Goal: Task Accomplishment & Management: Manage account settings

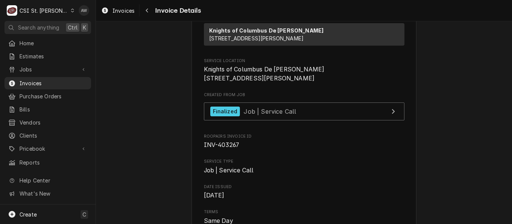
scroll to position [134, 0]
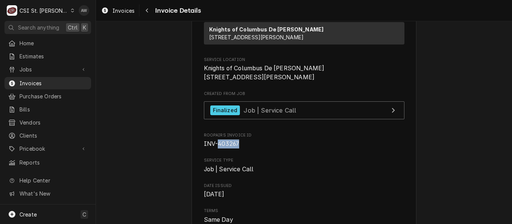
drag, startPoint x: 236, startPoint y: 168, endPoint x: 215, endPoint y: 171, distance: 21.1
click at [215, 149] on span "INV-403267" at bounding box center [304, 144] width 200 height 9
copy span "403267"
click at [46, 71] on div "Jobs" at bounding box center [48, 69] width 84 height 9
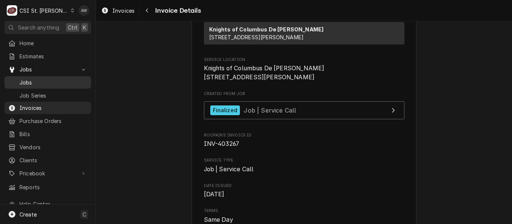
click at [41, 84] on span "Jobs" at bounding box center [53, 83] width 68 height 8
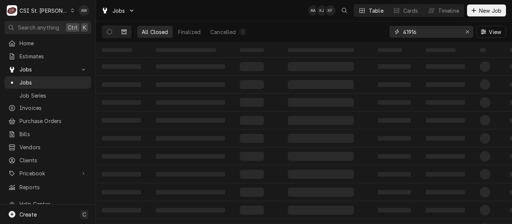
drag, startPoint x: 419, startPoint y: 32, endPoint x: 376, endPoint y: 31, distance: 43.1
click at [376, 31] on div "All Closed Finalized Cancelled 0 41916 View" at bounding box center [304, 31] width 404 height 21
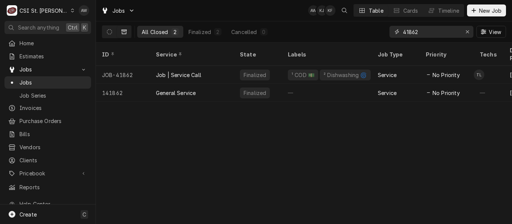
type input "41862"
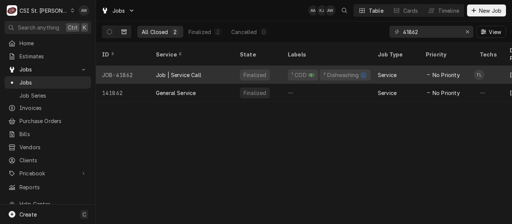
click at [217, 67] on div "Job | Service Call" at bounding box center [192, 75] width 84 height 18
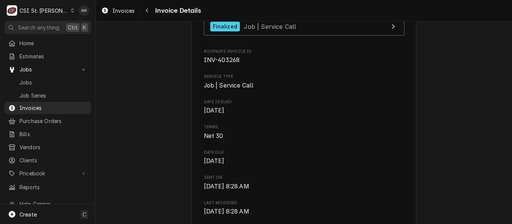
scroll to position [218, 0]
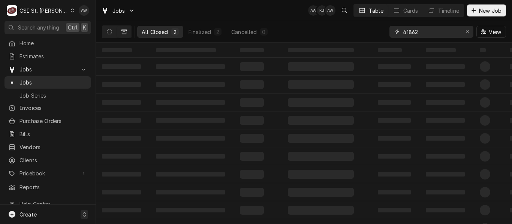
drag, startPoint x: 418, startPoint y: 30, endPoint x: 379, endPoint y: 31, distance: 39.4
click at [379, 31] on div "All Closed 2 Finalized 2 Cancelled 0 41862 View" at bounding box center [304, 31] width 404 height 21
type input "41995"
click at [106, 31] on button "Dynamic Content Wrapper" at bounding box center [109, 32] width 14 height 12
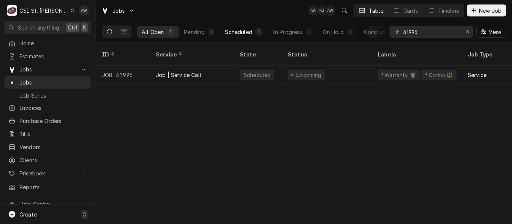
click at [248, 29] on div "Scheduled" at bounding box center [238, 32] width 27 height 8
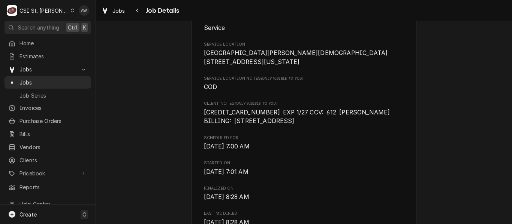
scroll to position [179, 0]
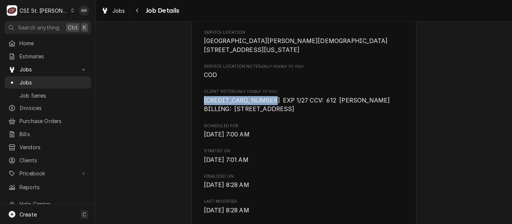
drag, startPoint x: 263, startPoint y: 103, endPoint x: 200, endPoint y: 102, distance: 63.0
copy span "4485 0071 8258 6348"
drag, startPoint x: 311, startPoint y: 102, endPoint x: 321, endPoint y: 103, distance: 10.2
click at [321, 103] on span "4485 0071 8258 6348 EXP 1/27 CCV: 612 REV JAMES HOLBROOK BILLING: 6535 HWY YY" at bounding box center [298, 105] width 189 height 16
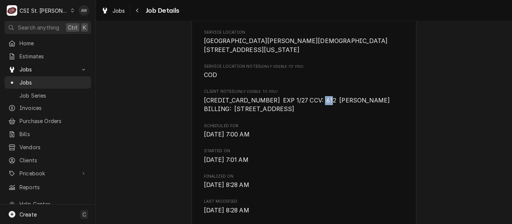
copy span "612"
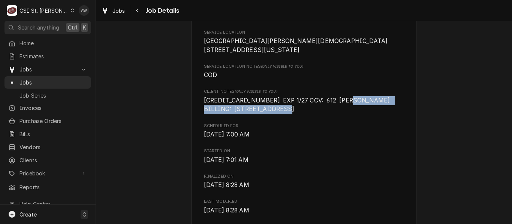
drag, startPoint x: 340, startPoint y: 103, endPoint x: 380, endPoint y: 117, distance: 42.1
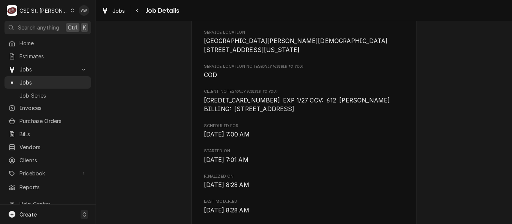
click at [345, 95] on span "Client Notes (Only Visible to You)" at bounding box center [304, 92] width 200 height 6
drag, startPoint x: 339, startPoint y: 101, endPoint x: 392, endPoint y: 101, distance: 53.2
click at [392, 101] on span "4485 0071 8258 6348 EXP 1/27 CCV: 612 REV JAMES HOLBROOK BILLING: 6535 HWY YY" at bounding box center [298, 105] width 189 height 16
copy span "JAMES HOLBROOK"
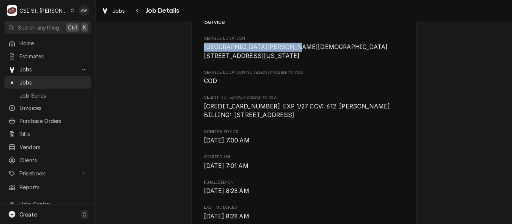
drag, startPoint x: 201, startPoint y: 35, endPoint x: 299, endPoint y: 41, distance: 98.3
click at [299, 43] on span "ST GETRUDE CATHOLIC CHURCH 6535 State Hwy YY Washington, MO 63090" at bounding box center [304, 52] width 200 height 18
copy span "ST GETRUDE CATHOLIC CHURCH"
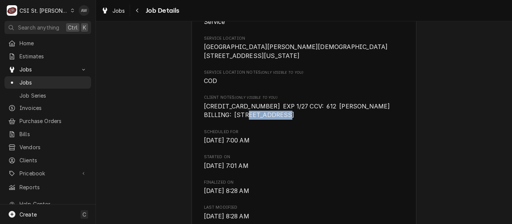
drag, startPoint x: 270, startPoint y: 118, endPoint x: 231, endPoint y: 120, distance: 39.0
click at [231, 119] on span "4485 0071 8258 6348 EXP 1/27 CCV: 612 REV JAMES HOLBROOK BILLING: 6535 HWY YY" at bounding box center [298, 111] width 189 height 16
copy span "6535 HWY YY"
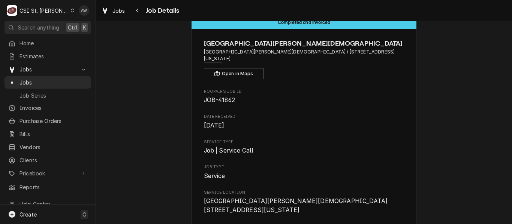
scroll to position [0, 0]
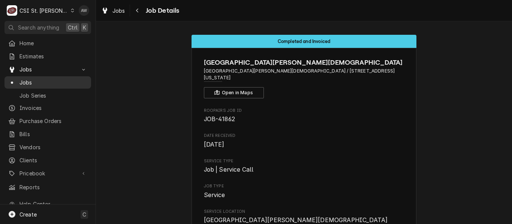
click at [40, 82] on span "Jobs" at bounding box center [53, 83] width 68 height 8
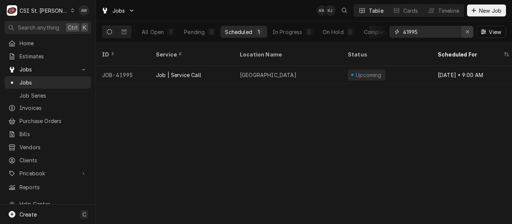
click at [472, 31] on button "Erase input" at bounding box center [467, 32] width 12 height 12
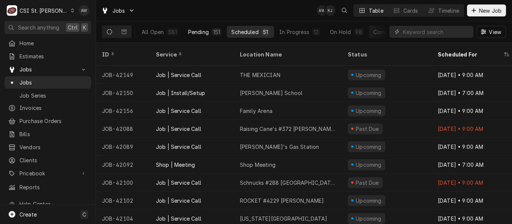
click at [215, 28] on div "151" at bounding box center [217, 31] width 10 height 7
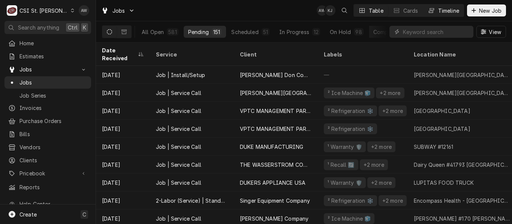
click at [438, 10] on div "Timeline" at bounding box center [448, 11] width 21 height 8
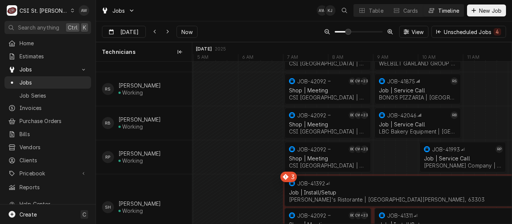
scroll to position [701, 0]
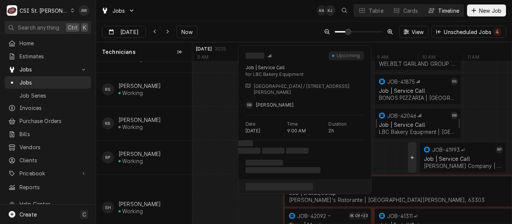
click at [413, 123] on div "Job | Service Call" at bounding box center [418, 125] width 78 height 6
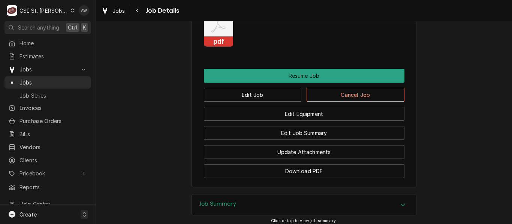
scroll to position [802, 0]
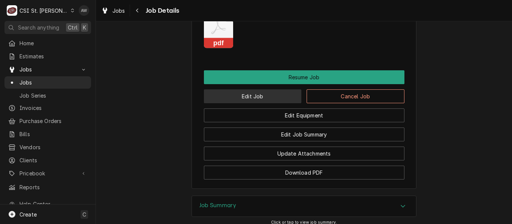
click at [252, 103] on button "Edit Job" at bounding box center [253, 97] width 98 height 14
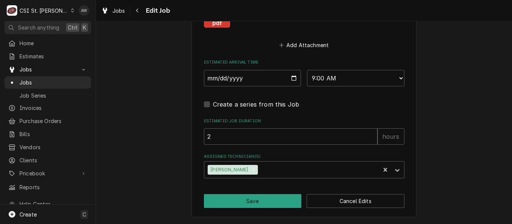
scroll to position [750, 0]
click at [251, 168] on icon "Remove Ryan Bietchert" at bounding box center [253, 169] width 5 height 5
type textarea "x"
type input "m"
type textarea "x"
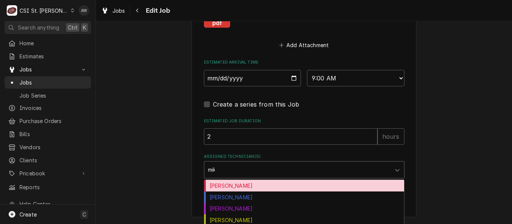
type input "mike"
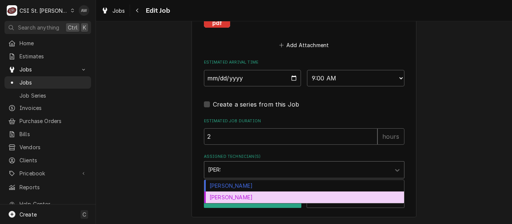
type textarea "x"
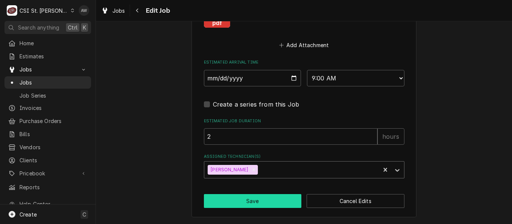
click at [243, 202] on button "Save" at bounding box center [253, 201] width 98 height 14
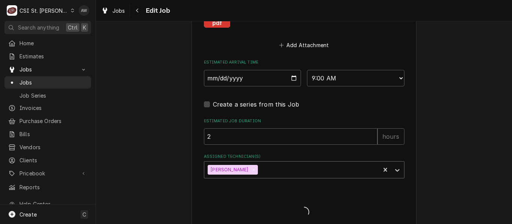
type textarea "x"
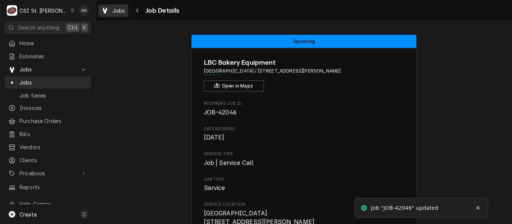
click at [109, 13] on div "Jobs" at bounding box center [113, 10] width 27 height 9
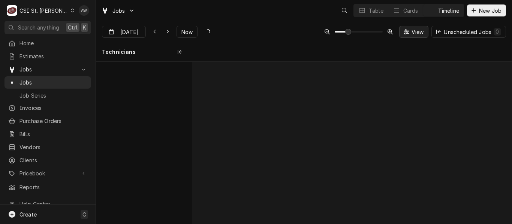
scroll to position [0, 6327]
click at [374, 13] on div "Table" at bounding box center [376, 11] width 15 height 8
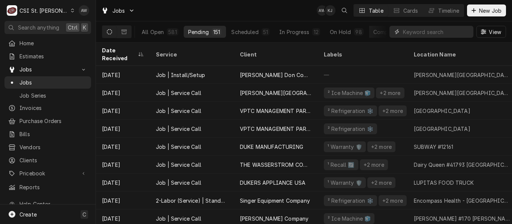
click at [414, 33] on input "Dynamic Content Wrapper" at bounding box center [436, 32] width 67 height 12
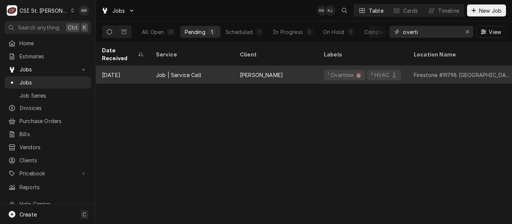
type input "overti"
click at [233, 72] on div "Job | Service Call" at bounding box center [192, 75] width 84 height 18
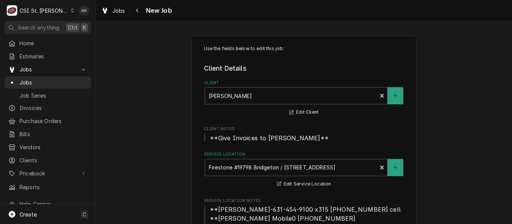
type textarea "x"
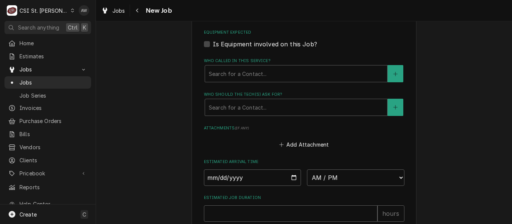
scroll to position [755, 0]
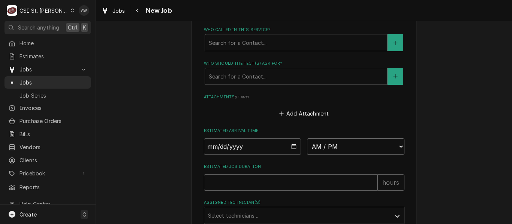
click at [314, 140] on select "AM / PM 6:00 AM 6:15 AM 6:30 AM 6:45 AM 7:00 AM 7:15 AM 7:30 AM 7:45 AM 8:00 AM…" at bounding box center [355, 147] width 97 height 16
select select "15:30:00"
click at [307, 139] on select "AM / PM 6:00 AM 6:15 AM 6:30 AM 6:45 AM 7:00 AM 7:15 AM 7:30 AM 7:45 AM 8:00 AM…" at bounding box center [355, 147] width 97 height 16
type textarea "x"
click at [291, 139] on input "Date" at bounding box center [252, 147] width 97 height 16
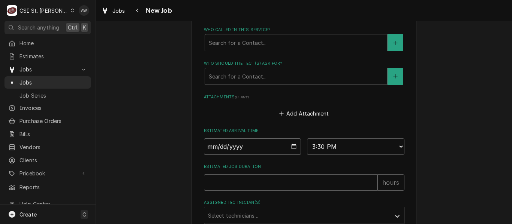
type input "2025-08-19"
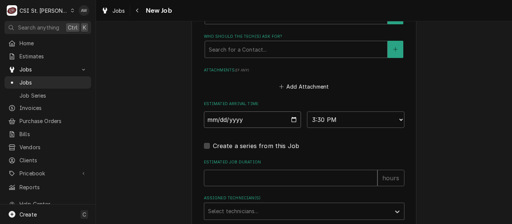
scroll to position [782, 0]
click at [273, 170] on input "Estimated Job Duration" at bounding box center [290, 178] width 173 height 16
type textarea "x"
type input "2"
type textarea "x"
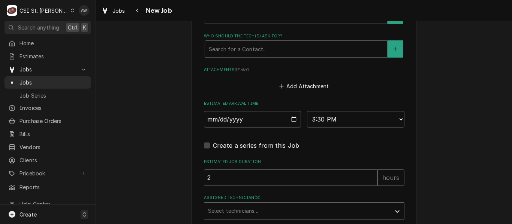
scroll to position [820, 0]
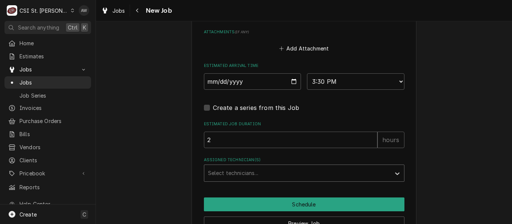
click at [269, 167] on div "Assigned Technician(s)" at bounding box center [297, 173] width 179 height 13
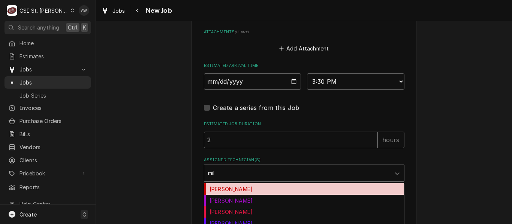
type input "mike"
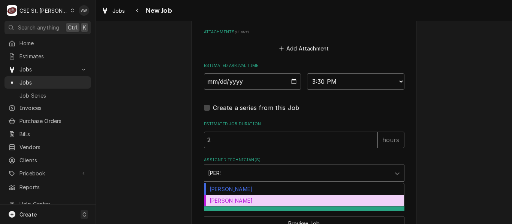
click at [246, 195] on div "Mike Baker" at bounding box center [304, 201] width 200 height 12
type textarea "x"
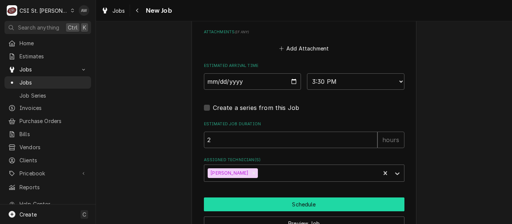
click at [242, 198] on button "Schedule" at bounding box center [304, 205] width 200 height 14
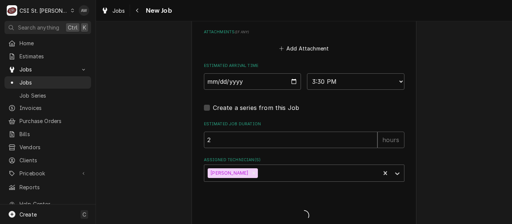
type textarea "x"
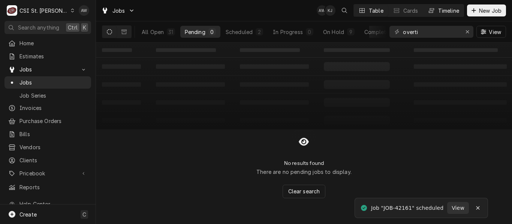
click at [448, 12] on div "Timeline" at bounding box center [448, 11] width 21 height 8
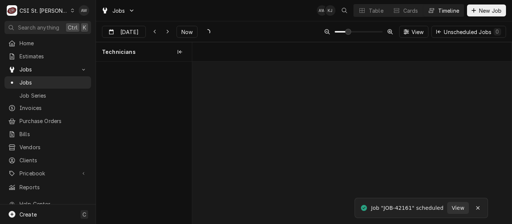
scroll to position [0, 6327]
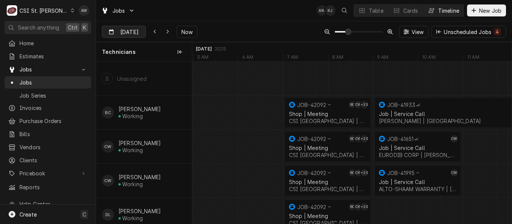
click at [124, 32] on input "Aug 20" at bounding box center [118, 33] width 33 height 15
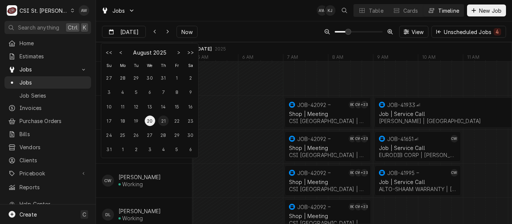
click at [163, 121] on div "21" at bounding box center [163, 121] width 10 height 10
type input "Aug 21"
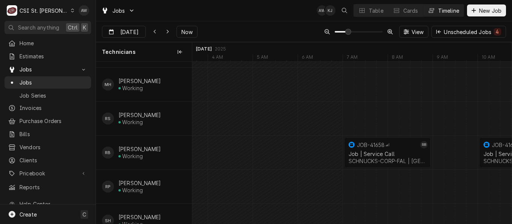
scroll to position [608, 0]
click at [385, 146] on div "Dynamic Content Wrapper" at bounding box center [387, 144] width 4 height 4
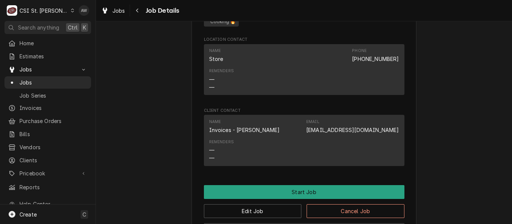
scroll to position [623, 0]
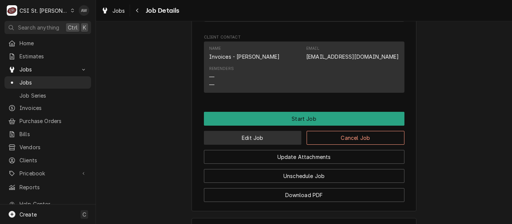
click at [252, 139] on button "Edit Job" at bounding box center [253, 138] width 98 height 14
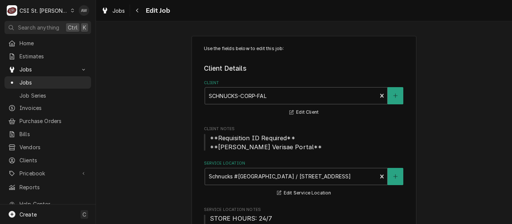
type textarea "x"
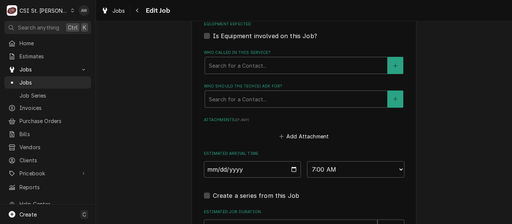
scroll to position [702, 0]
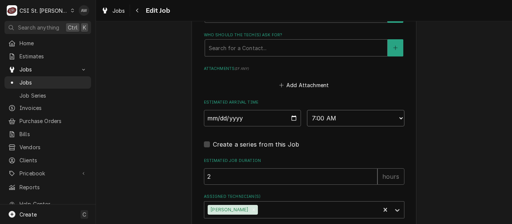
click at [326, 120] on select "AM / PM 6:00 AM 6:15 AM 6:30 AM 6:45 AM 7:00 AM 7:15 AM 7:30 AM 7:45 AM 8:00 AM…" at bounding box center [355, 118] width 97 height 16
select select "09:00:00"
click at [307, 110] on select "AM / PM 6:00 AM 6:15 AM 6:30 AM 6:45 AM 7:00 AM 7:15 AM 7:30 AM 7:45 AM 8:00 AM…" at bounding box center [355, 118] width 97 height 16
click at [290, 118] on input "[DATE]" at bounding box center [252, 118] width 97 height 16
type textarea "x"
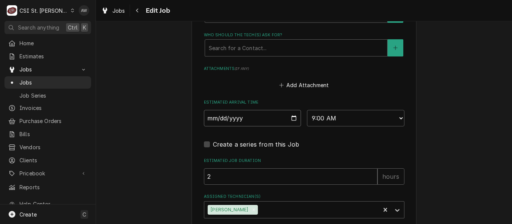
type input "[DATE]"
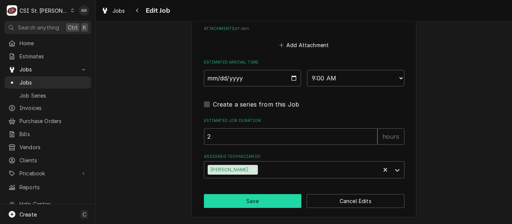
click at [265, 201] on button "Save" at bounding box center [253, 201] width 98 height 14
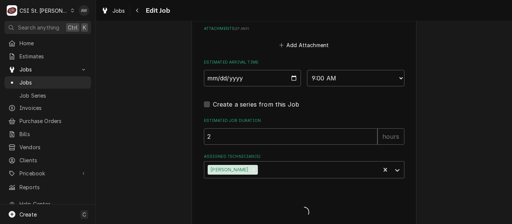
type textarea "x"
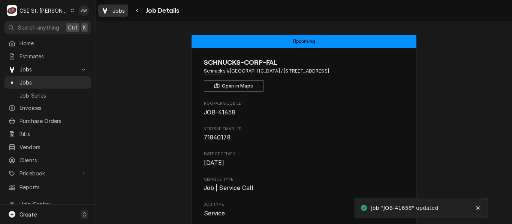
click at [115, 7] on span "Jobs" at bounding box center [118, 11] width 13 height 8
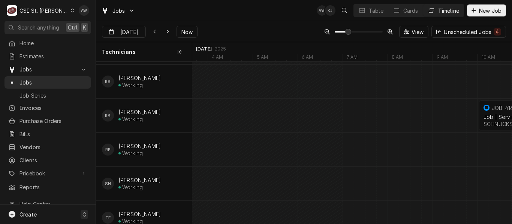
scroll to position [633, 0]
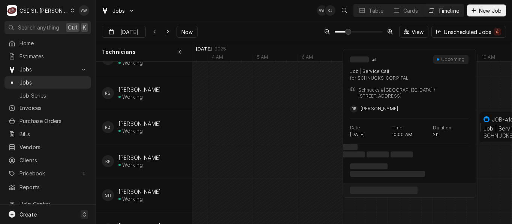
click at [492, 120] on div "JOB-41655" at bounding box center [505, 120] width 27 height 6
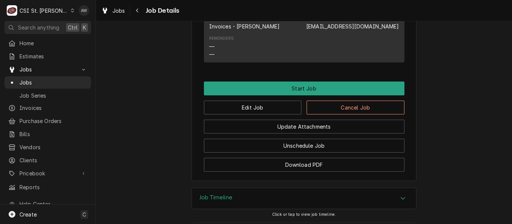
scroll to position [655, 0]
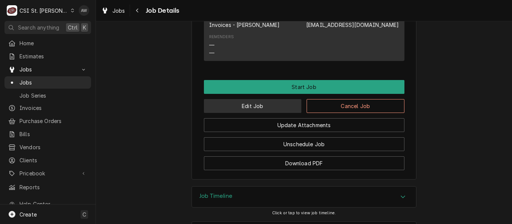
click at [275, 104] on button "Edit Job" at bounding box center [253, 106] width 98 height 14
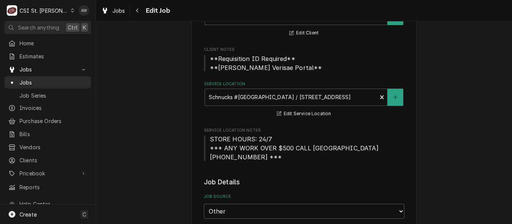
type textarea "x"
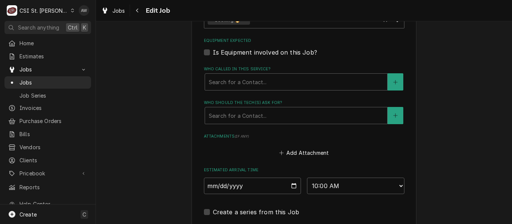
scroll to position [680, 0]
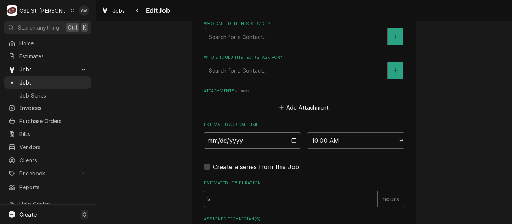
click at [290, 142] on input "2025-08-21" at bounding box center [252, 141] width 97 height 16
type input "2025-08-20"
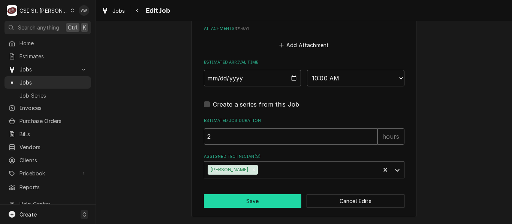
click at [273, 204] on button "Save" at bounding box center [253, 201] width 98 height 14
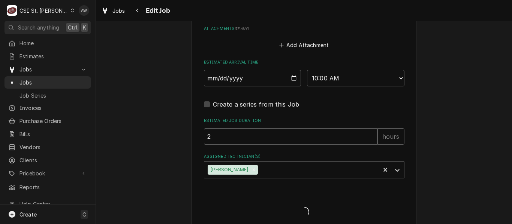
type textarea "x"
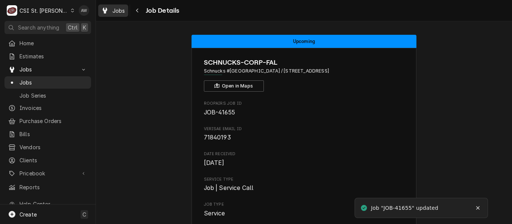
click at [113, 13] on span "Jobs" at bounding box center [118, 11] width 13 height 8
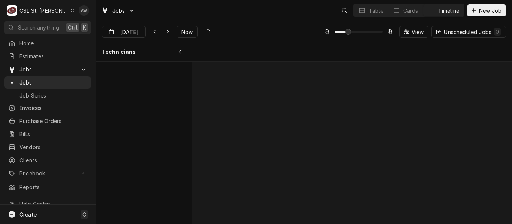
scroll to position [0, 6324]
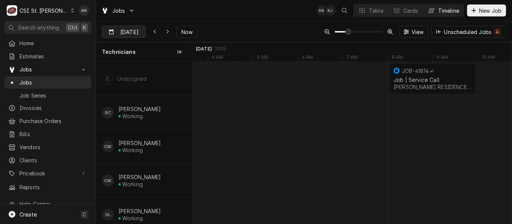
click at [132, 33] on input "[DATE]" at bounding box center [118, 33] width 33 height 15
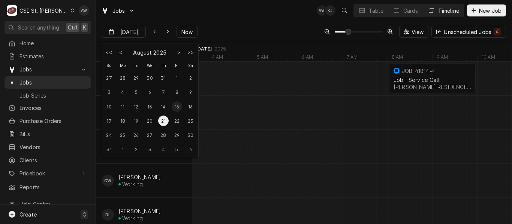
click at [174, 106] on div "15" at bounding box center [177, 107] width 10 height 10
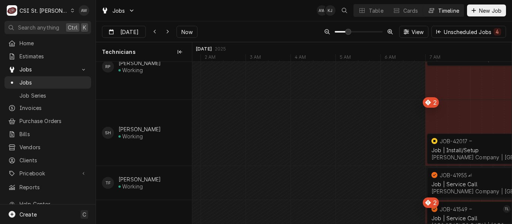
scroll to position [0, 0]
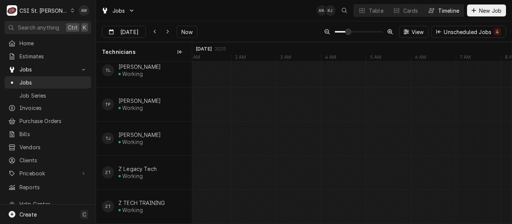
type input "Aug 15"
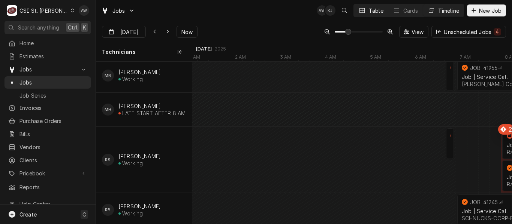
click at [379, 10] on div "Table" at bounding box center [376, 11] width 15 height 8
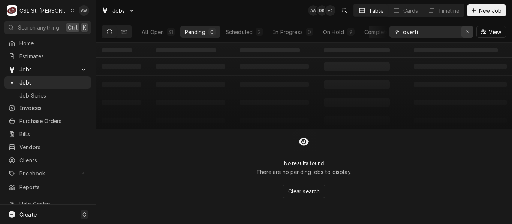
click at [472, 34] on button "Erase input" at bounding box center [467, 32] width 12 height 12
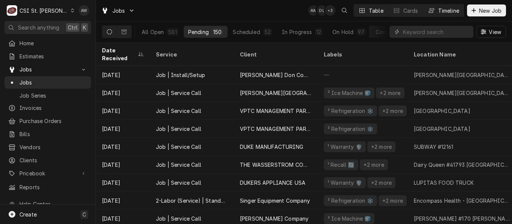
click at [432, 7] on div "Dynamic Content Wrapper" at bounding box center [430, 10] width 7 height 7
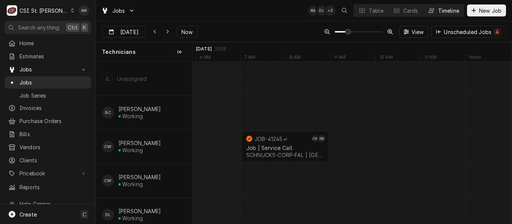
scroll to position [0, 6491]
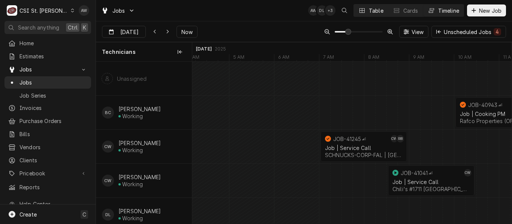
click at [367, 11] on button "Table" at bounding box center [371, 10] width 34 height 12
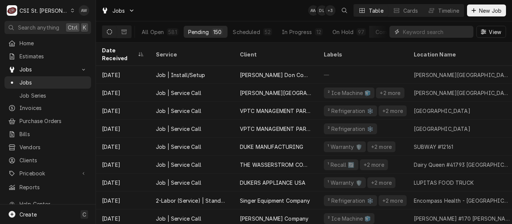
click at [426, 34] on input "Dynamic Content Wrapper" at bounding box center [436, 32] width 67 height 12
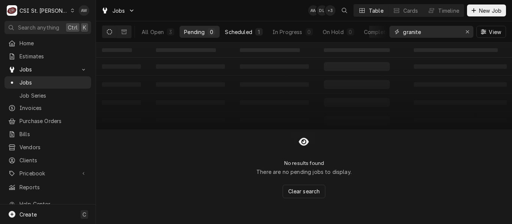
type input "granite"
click at [240, 27] on button "Scheduled 1" at bounding box center [243, 32] width 46 height 12
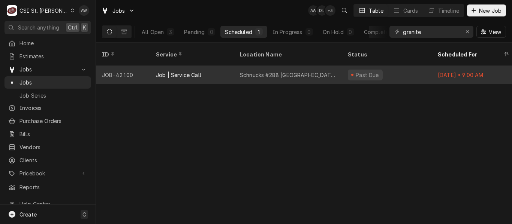
click at [255, 71] on div "Schnucks #288 Granite City" at bounding box center [288, 75] width 96 height 8
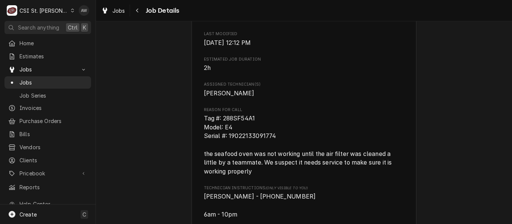
scroll to position [360, 0]
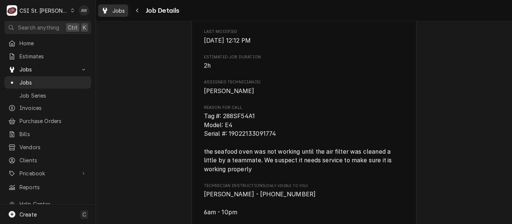
click at [117, 12] on span "Jobs" at bounding box center [118, 11] width 13 height 8
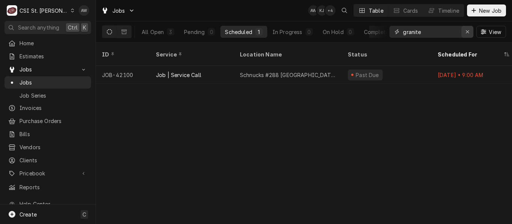
click at [466, 34] on icon "Erase input" at bounding box center [467, 31] width 4 height 5
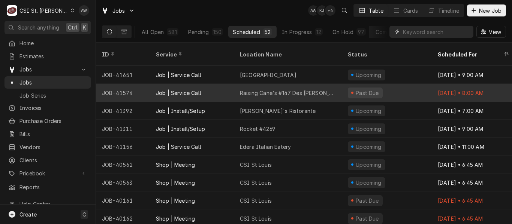
scroll to position [755, 0]
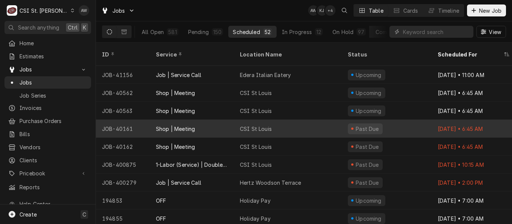
click at [266, 126] on div "CSI St Louis" at bounding box center [288, 129] width 108 height 18
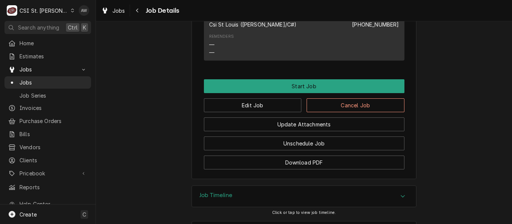
scroll to position [646, 0]
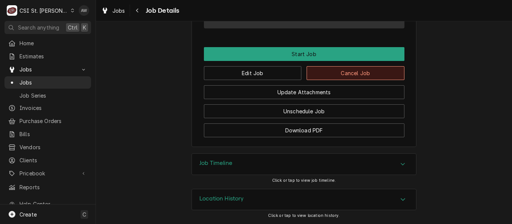
click at [332, 68] on button "Cancel Job" at bounding box center [355, 73] width 98 height 14
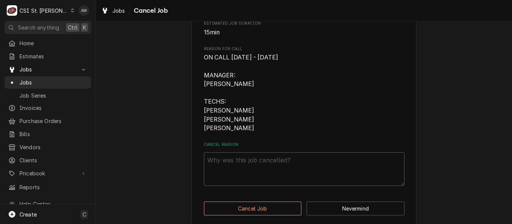
scroll to position [195, 0]
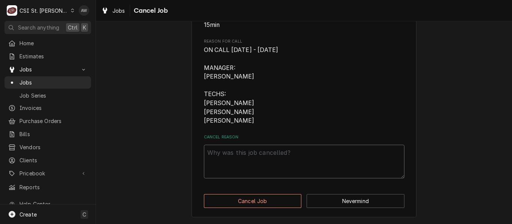
click at [250, 155] on textarea "Cancel Reason" at bounding box center [304, 162] width 200 height 34
type textarea "x"
type textarea "o"
type textarea "x"
type textarea "on"
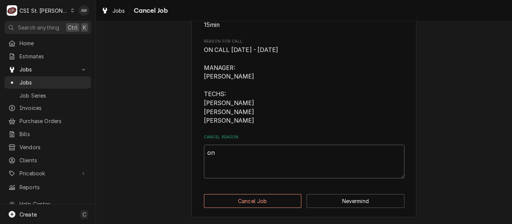
type textarea "x"
type textarea "on"
type textarea "x"
type textarea "on c"
type textarea "x"
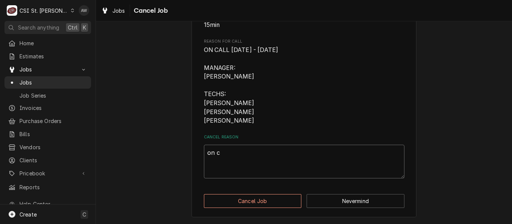
type textarea "on ca"
type textarea "x"
type textarea "on cal"
type textarea "x"
type textarea "on call"
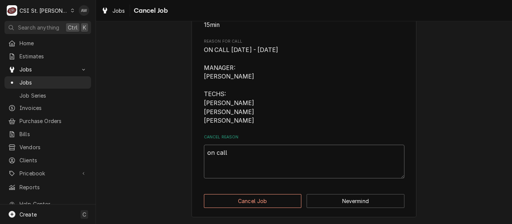
type textarea "x"
type textarea "on call"
type textarea "x"
type textarea "on call r"
type textarea "x"
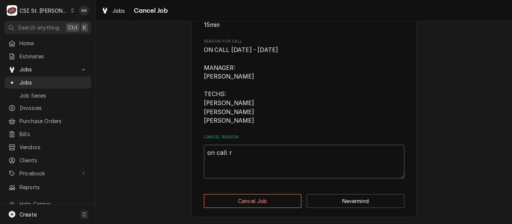
type textarea "on call re"
type textarea "x"
type textarea "on call rem"
type textarea "x"
type textarea "on call remi"
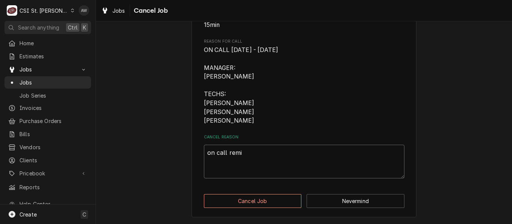
type textarea "x"
type textarea "on call remin"
type textarea "x"
type textarea "on call remind"
type textarea "x"
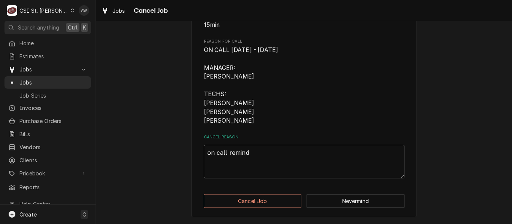
type textarea "on call reminde"
type textarea "x"
type textarea "on call reminder"
click at [234, 195] on button "Cancel Job" at bounding box center [253, 201] width 98 height 14
type textarea "x"
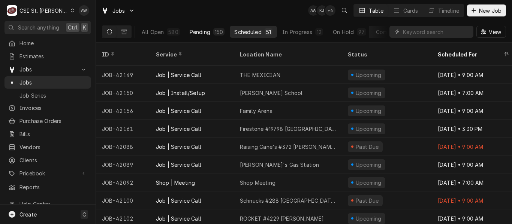
click at [198, 36] on button "Pending 150" at bounding box center [207, 32] width 44 height 12
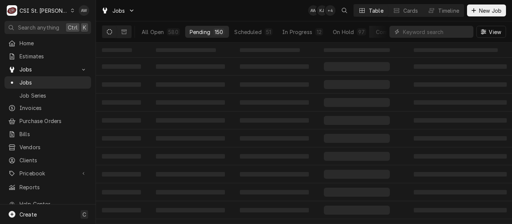
click at [189, 10] on div "Jobs AW KJ + 4 Table Cards Timeline New Job" at bounding box center [304, 10] width 416 height 21
